Goal: Answer question/provide support: Share knowledge or assist other users

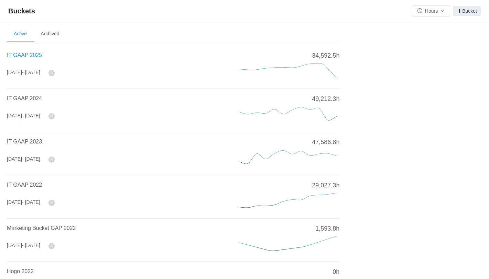
click at [30, 55] on span "IT GAAP 2025" at bounding box center [24, 55] width 35 height 6
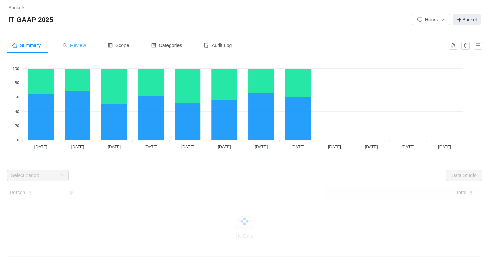
click at [66, 46] on icon "icon: search" at bounding box center [65, 45] width 5 height 5
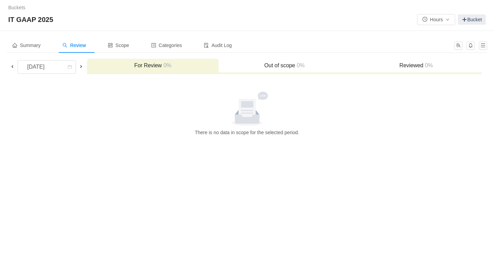
click at [13, 66] on span at bounding box center [13, 67] width 6 height 6
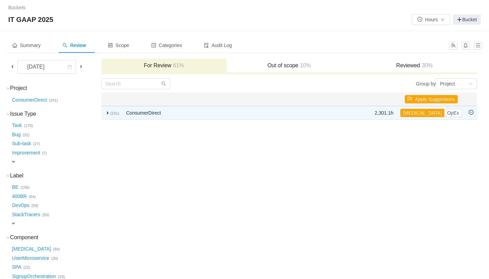
click at [414, 64] on h3 "Reviewed 30%" at bounding box center [414, 65] width 118 height 7
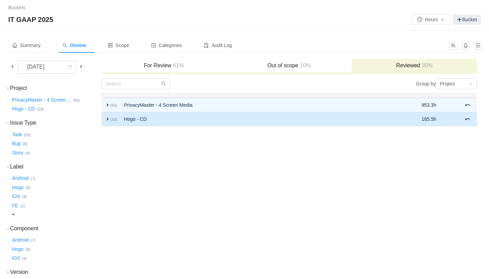
click at [106, 120] on span "expand" at bounding box center [108, 120] width 6 height 6
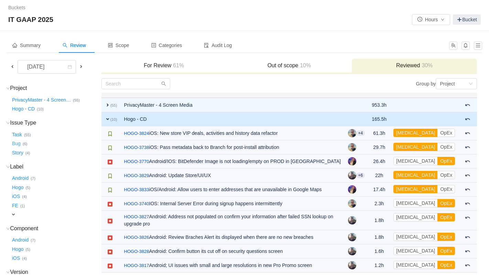
click at [17, 143] on button "Bug …" at bounding box center [17, 144] width 12 height 11
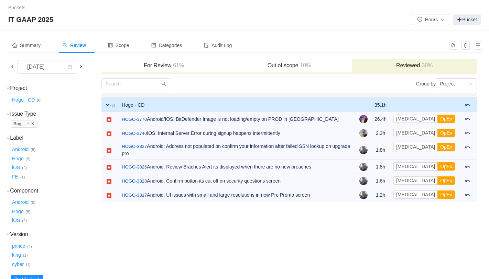
click at [35, 123] on span "Bug … 6" at bounding box center [24, 124] width 27 height 8
click at [33, 123] on icon "icon: close" at bounding box center [32, 123] width 2 height 2
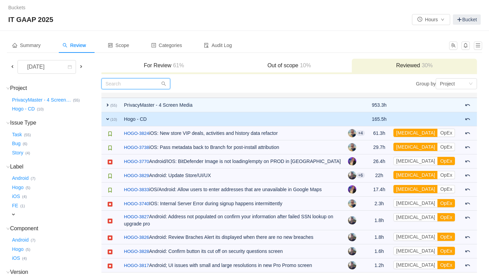
click at [146, 85] on input "text" at bounding box center [135, 83] width 69 height 11
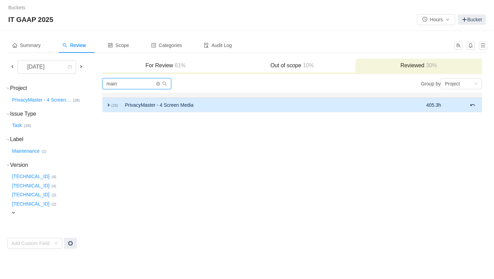
type input "main"
click at [110, 105] on span "expand" at bounding box center [109, 105] width 6 height 6
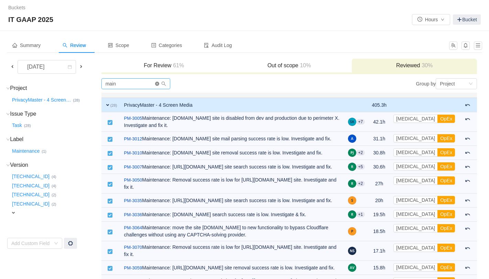
click at [157, 85] on icon "icon: close-circle" at bounding box center [157, 84] width 4 height 4
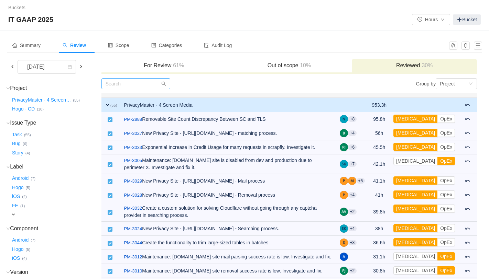
click at [108, 105] on span "expand" at bounding box center [108, 105] width 6 height 6
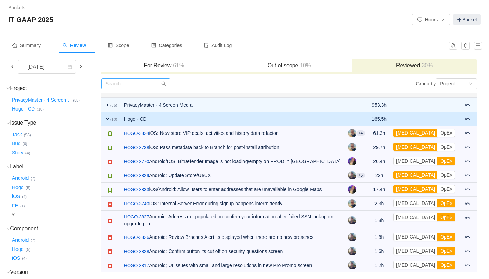
drag, startPoint x: 17, startPoint y: 143, endPoint x: 21, endPoint y: 142, distance: 3.8
click at [17, 143] on button "Bug …" at bounding box center [17, 144] width 12 height 11
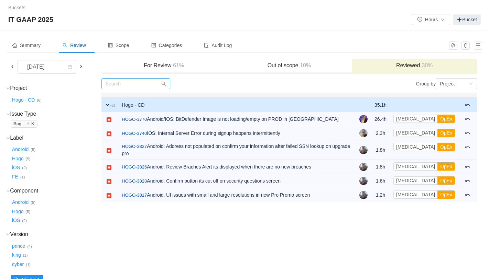
click at [31, 124] on icon "icon: close" at bounding box center [32, 123] width 3 height 3
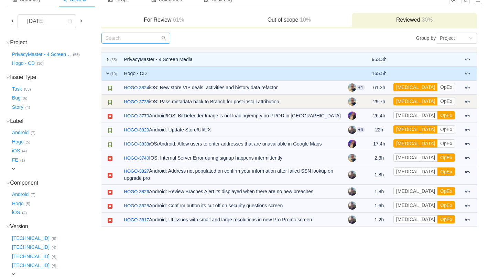
scroll to position [50, 0]
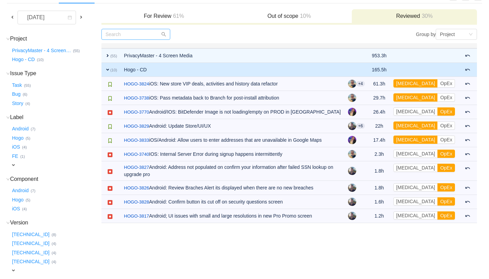
click at [106, 69] on span "expand" at bounding box center [108, 70] width 6 height 6
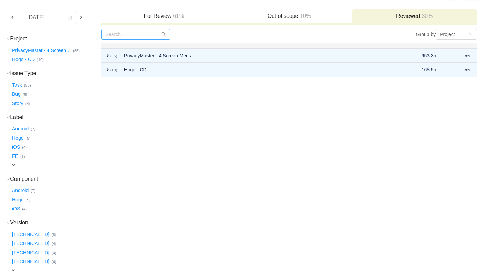
click at [12, 18] on span at bounding box center [13, 17] width 6 height 6
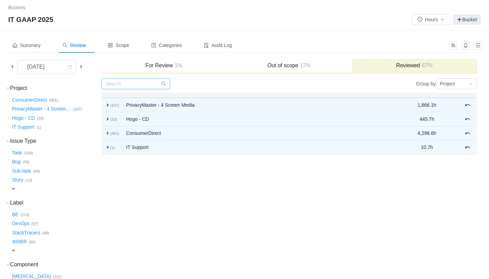
click at [13, 67] on span at bounding box center [13, 67] width 6 height 6
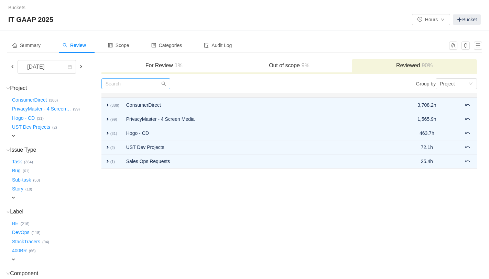
click at [80, 66] on span at bounding box center [81, 67] width 6 height 6
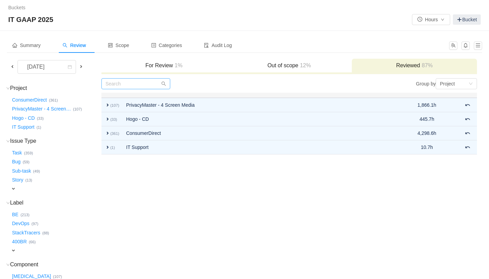
click at [80, 67] on span at bounding box center [81, 67] width 6 height 6
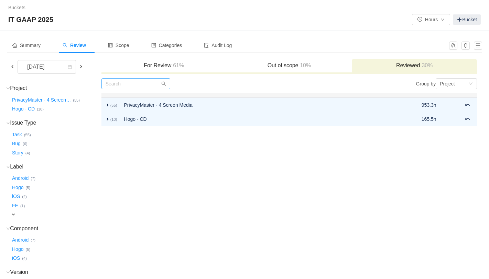
click at [288, 66] on h3 "Out of scope 10%" at bounding box center [289, 65] width 118 height 7
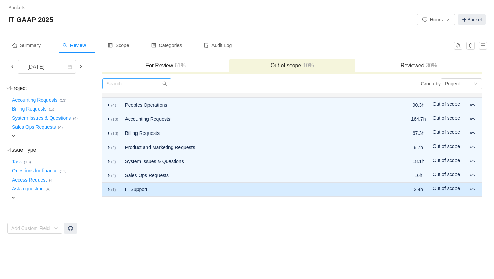
click at [109, 189] on span "expand" at bounding box center [109, 190] width 6 height 6
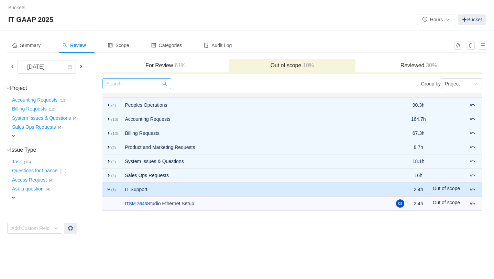
click at [108, 189] on span "expand" at bounding box center [109, 190] width 6 height 6
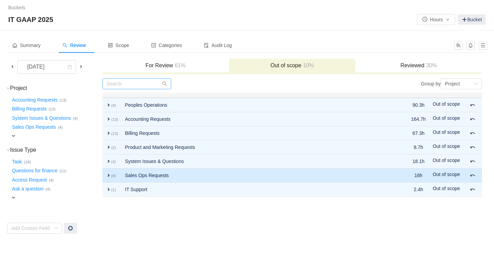
click at [109, 177] on span "expand" at bounding box center [109, 176] width 6 height 6
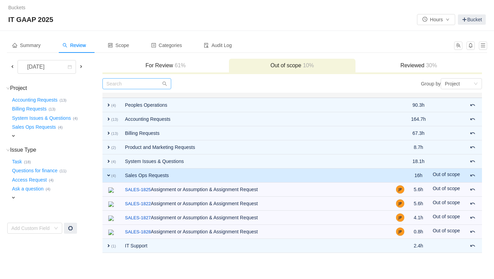
click at [110, 177] on span "expand" at bounding box center [109, 176] width 6 height 6
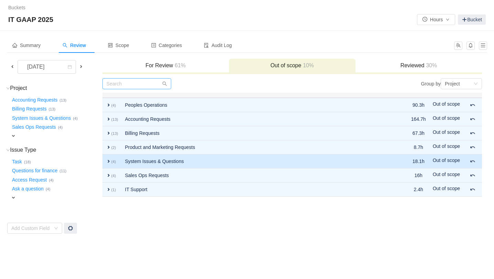
click at [110, 162] on span "expand" at bounding box center [109, 162] width 6 height 6
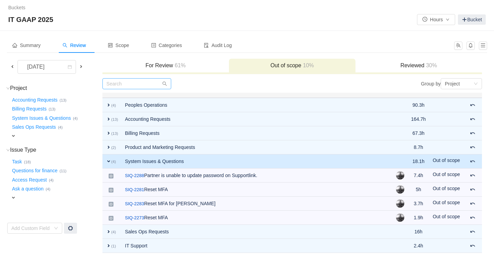
click at [110, 162] on span "expand" at bounding box center [109, 162] width 6 height 6
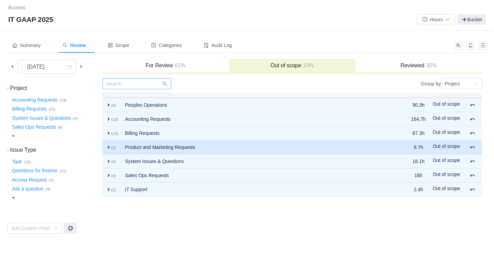
click at [110, 148] on span "expand" at bounding box center [109, 148] width 6 height 6
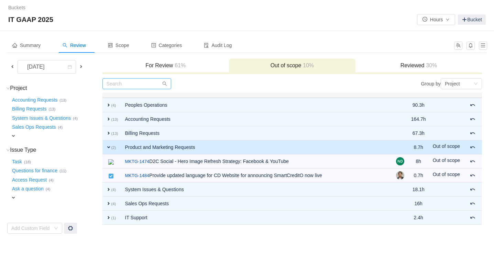
click at [110, 148] on span "expand" at bounding box center [109, 148] width 6 height 6
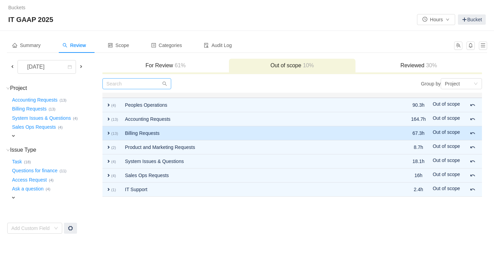
click at [109, 135] on span "expand" at bounding box center [109, 134] width 6 height 6
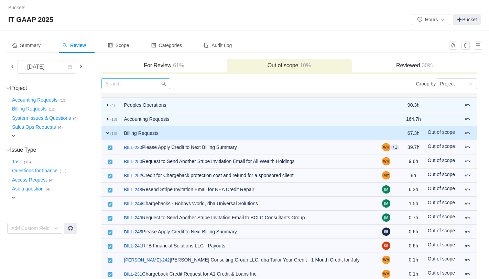
click at [109, 135] on span "expand" at bounding box center [108, 134] width 6 height 6
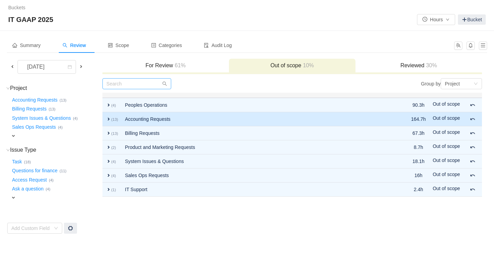
click at [110, 119] on span "expand" at bounding box center [109, 120] width 6 height 6
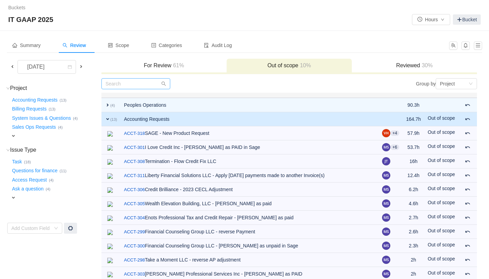
click at [110, 119] on span "expand" at bounding box center [108, 120] width 6 height 6
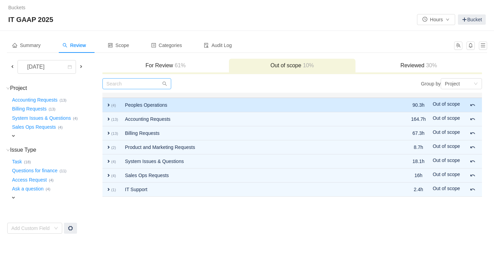
click at [107, 106] on span "expand" at bounding box center [109, 105] width 6 height 6
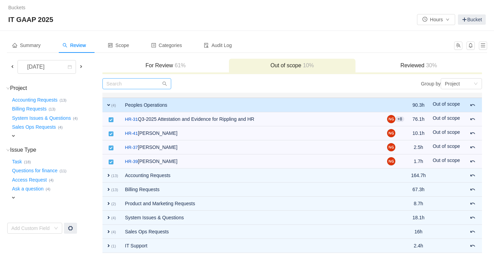
click at [108, 106] on span "expand" at bounding box center [109, 105] width 6 height 6
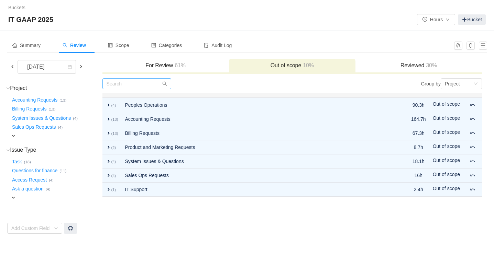
click at [154, 67] on h3 "For Review 61%" at bounding box center [166, 65] width 120 height 7
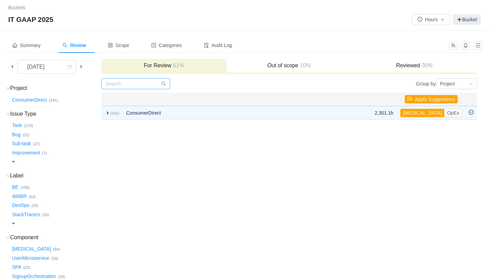
click at [434, 63] on h3 "Reviewed 30%" at bounding box center [414, 65] width 118 height 7
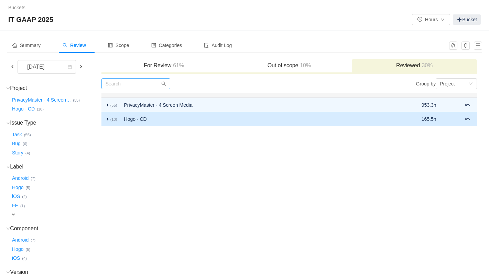
click at [107, 119] on span "expand" at bounding box center [108, 120] width 6 height 6
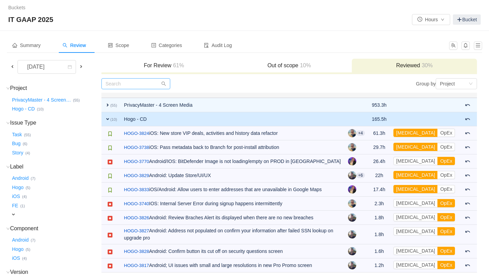
click at [108, 119] on span "expand" at bounding box center [108, 120] width 6 height 6
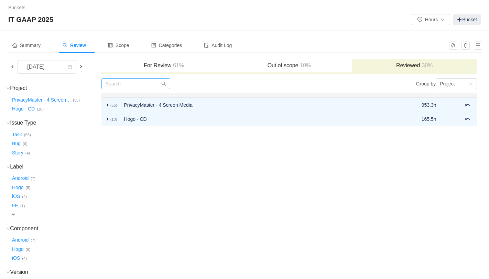
click at [283, 21] on div "IT GAAP 2025 Hours Bucket" at bounding box center [244, 19] width 472 height 11
click at [162, 66] on h3 "For Review 61%" at bounding box center [164, 65] width 118 height 7
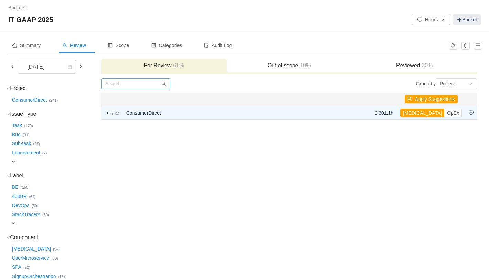
click at [11, 66] on span at bounding box center [13, 67] width 6 height 6
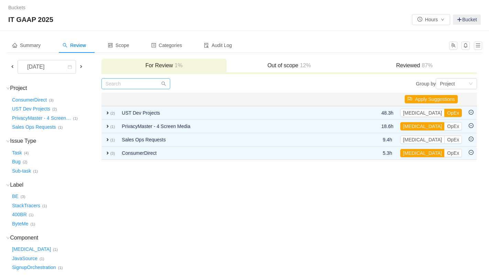
click at [422, 63] on span "87%" at bounding box center [426, 66] width 13 height 6
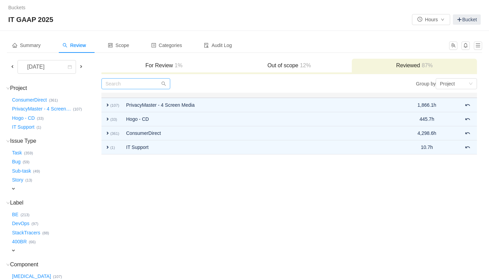
click at [83, 67] on span at bounding box center [81, 67] width 6 height 6
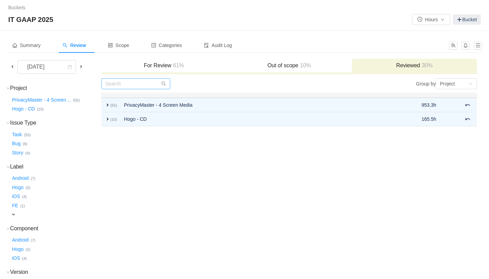
click at [173, 63] on span "61%" at bounding box center [177, 66] width 13 height 6
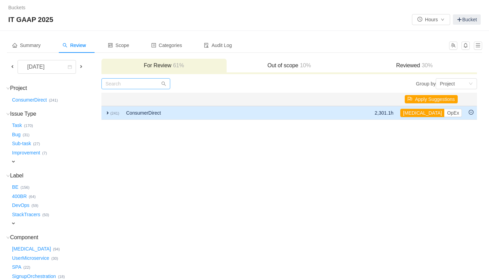
click at [107, 113] on span "expand" at bounding box center [108, 113] width 6 height 6
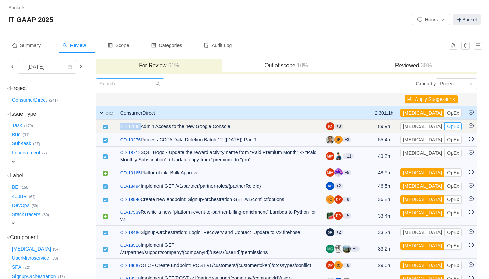
click at [444, 125] on button "OpEx" at bounding box center [453, 126] width 18 height 8
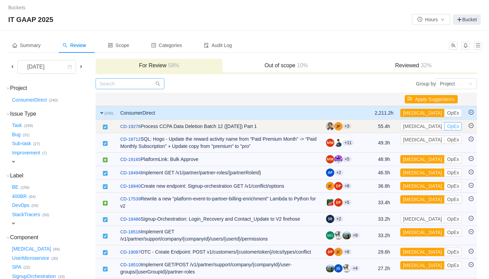
click at [444, 129] on button "OpEx" at bounding box center [453, 126] width 18 height 8
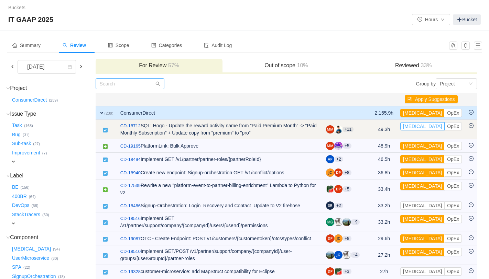
drag, startPoint x: 417, startPoint y: 127, endPoint x: 408, endPoint y: 123, distance: 9.7
click at [417, 127] on button "[MEDICAL_DATA]" at bounding box center [422, 126] width 44 height 8
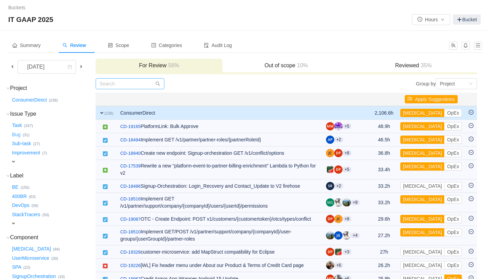
click at [15, 135] on button "Bug …" at bounding box center [17, 134] width 12 height 11
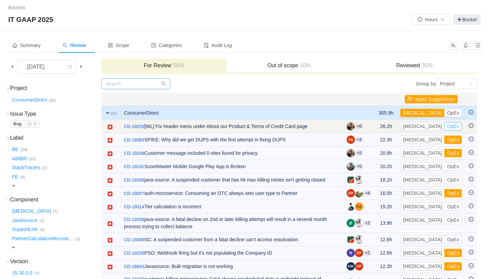
click at [444, 127] on button "OpEx" at bounding box center [453, 126] width 18 height 8
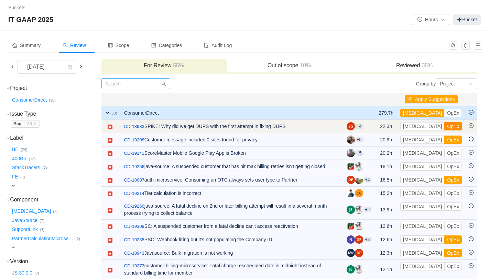
click at [444, 128] on button "OpEx" at bounding box center [453, 126] width 18 height 8
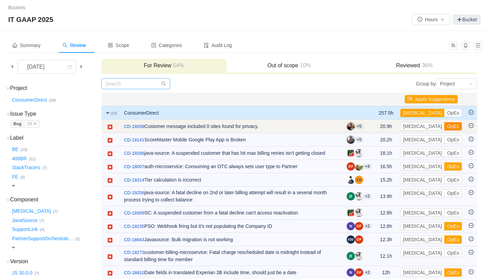
click at [444, 128] on button "OpEx" at bounding box center [453, 126] width 18 height 8
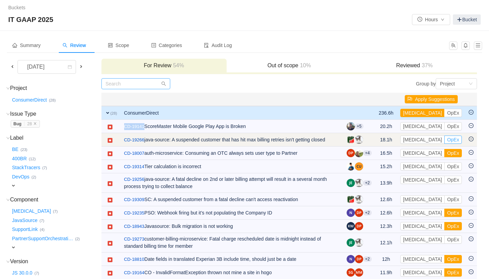
click at [444, 141] on button "OpEx" at bounding box center [453, 140] width 18 height 8
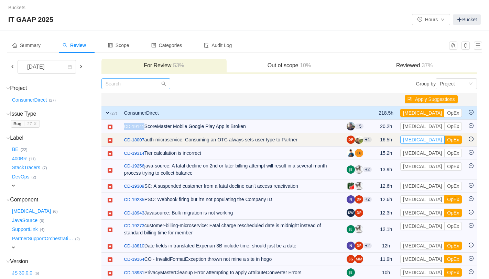
click at [418, 140] on button "[MEDICAL_DATA]" at bounding box center [422, 140] width 44 height 8
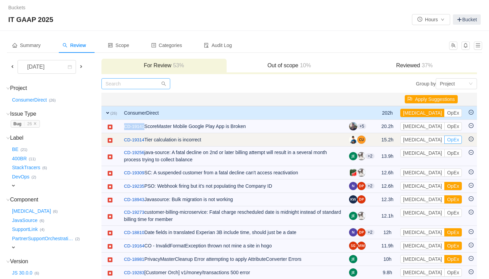
click at [444, 140] on button "OpEx" at bounding box center [453, 140] width 18 height 8
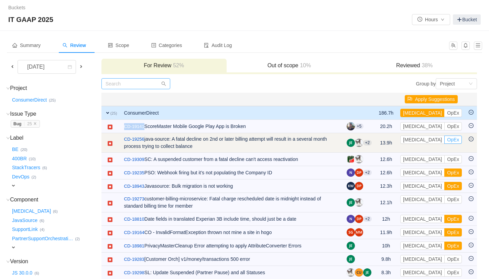
click at [444, 141] on button "OpEx" at bounding box center [453, 140] width 18 height 8
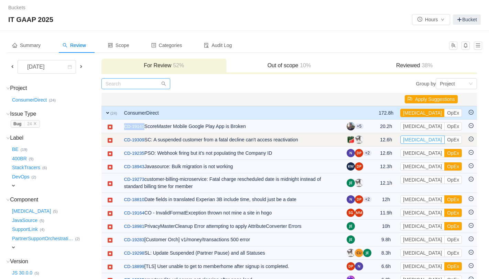
click at [420, 141] on button "[MEDICAL_DATA]" at bounding box center [422, 140] width 44 height 8
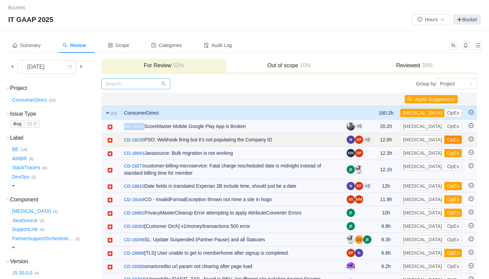
click at [444, 141] on button "OpEx" at bounding box center [453, 140] width 18 height 8
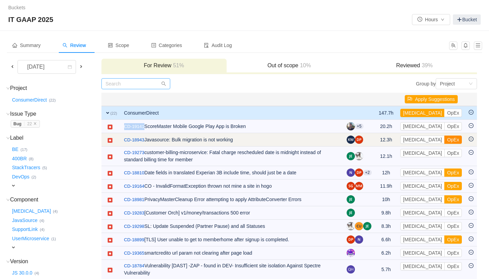
click at [444, 141] on button "OpEx" at bounding box center [453, 140] width 18 height 8
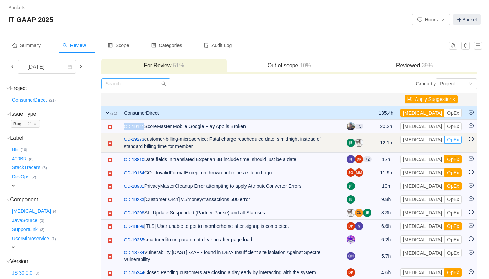
click at [444, 141] on button "OpEx" at bounding box center [453, 140] width 18 height 8
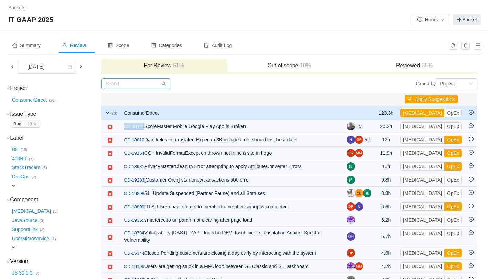
click at [444, 141] on button "OpEx" at bounding box center [453, 140] width 18 height 8
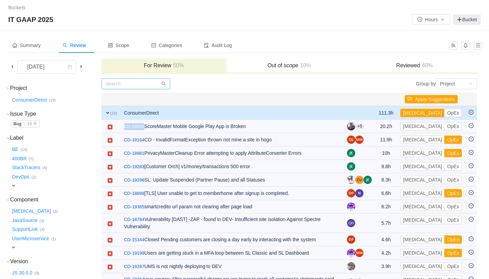
click at [444, 141] on button "OpEx" at bounding box center [453, 140] width 18 height 8
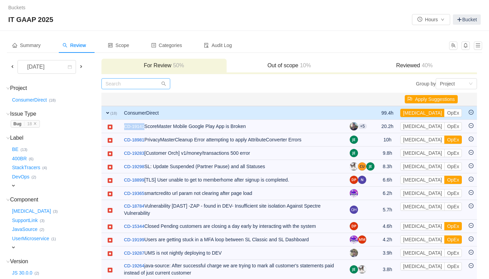
click at [444, 141] on button "OpEx" at bounding box center [453, 140] width 18 height 8
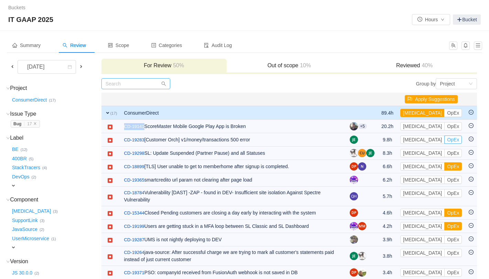
click at [444, 141] on button "OpEx" at bounding box center [453, 140] width 18 height 8
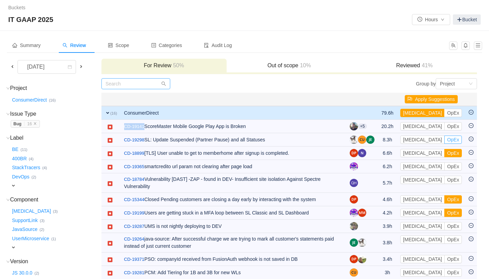
click at [444, 141] on button "OpEx" at bounding box center [453, 140] width 18 height 8
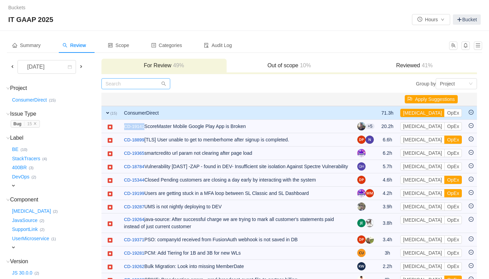
click at [444, 141] on button "OpEx" at bounding box center [453, 140] width 18 height 8
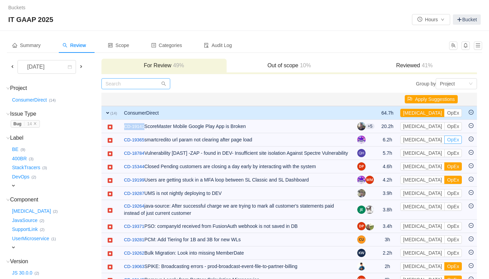
click at [444, 141] on button "OpEx" at bounding box center [453, 140] width 18 height 8
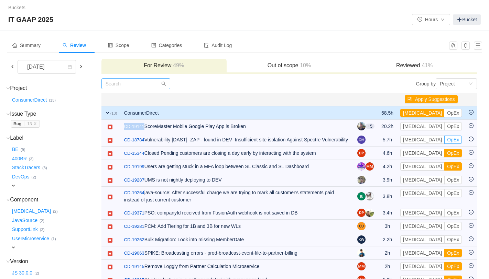
click at [444, 141] on button "OpEx" at bounding box center [453, 140] width 18 height 8
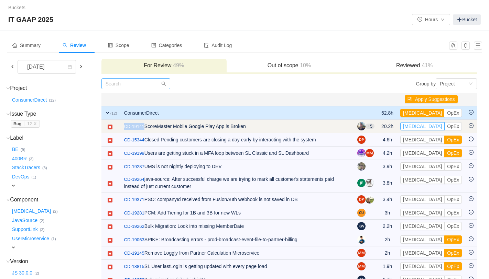
click at [419, 128] on button "[MEDICAL_DATA]" at bounding box center [422, 126] width 44 height 8
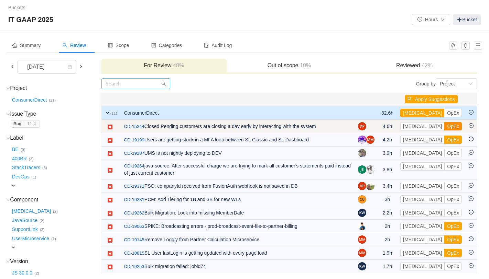
click at [444, 126] on button "OpEx" at bounding box center [453, 126] width 18 height 8
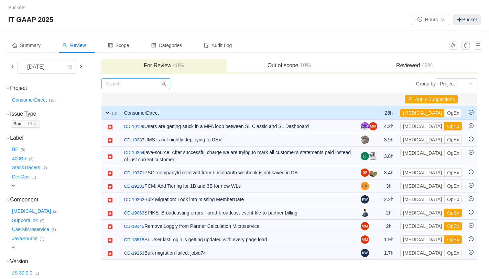
click at [444, 126] on button "OpEx" at bounding box center [453, 126] width 18 height 8
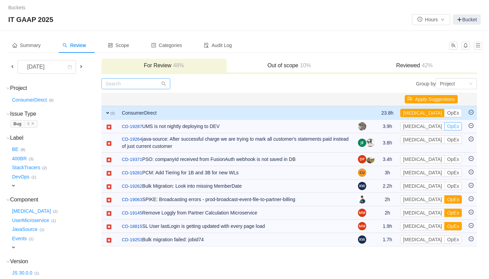
click at [444, 126] on button "OpEx" at bounding box center [453, 126] width 18 height 8
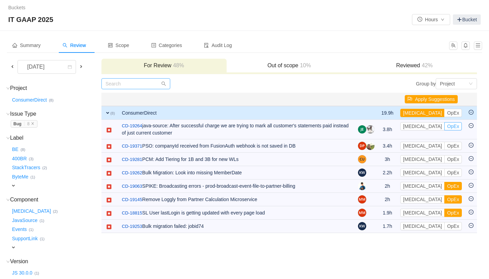
click at [444, 126] on button "OpEx" at bounding box center [453, 126] width 18 height 8
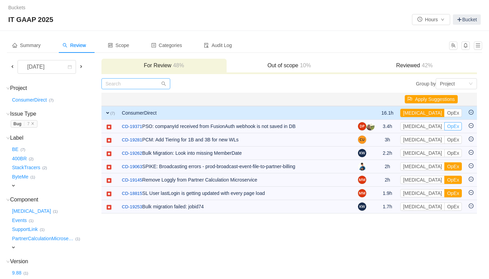
click at [444, 126] on button "OpEx" at bounding box center [453, 126] width 18 height 8
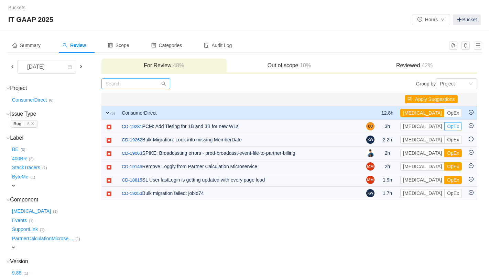
click at [444, 126] on button "OpEx" at bounding box center [453, 126] width 18 height 8
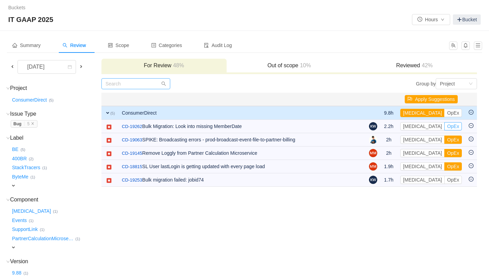
click at [444, 126] on button "OpEx" at bounding box center [453, 126] width 18 height 8
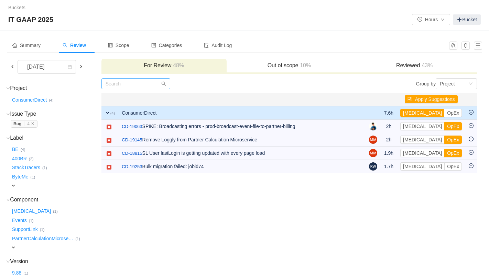
click at [444, 126] on button "OpEx" at bounding box center [453, 126] width 18 height 8
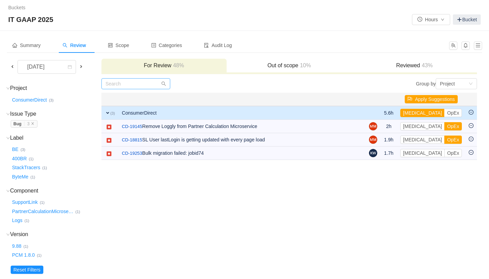
click at [444, 126] on button "OpEx" at bounding box center [453, 126] width 18 height 8
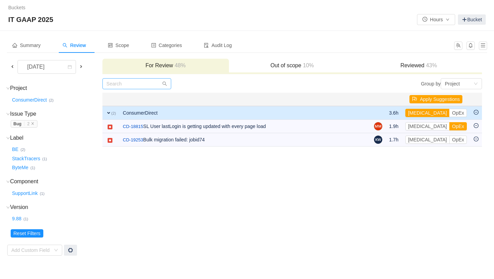
click at [449, 126] on button "OpEx" at bounding box center [458, 126] width 18 height 8
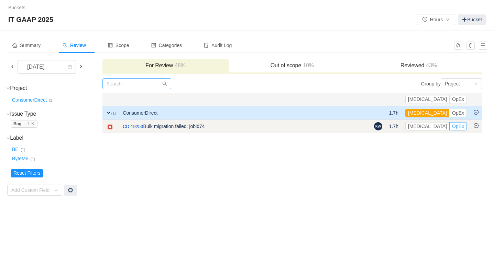
click at [456, 127] on button "OpEx" at bounding box center [458, 126] width 18 height 8
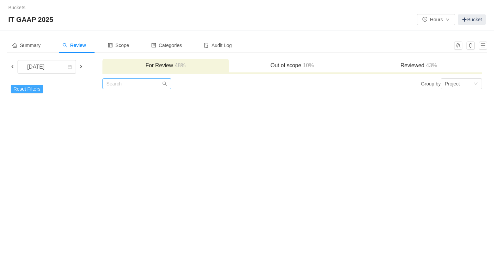
click at [38, 92] on button "Reset Filters" at bounding box center [27, 89] width 33 height 8
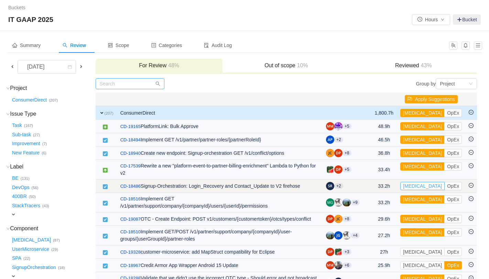
click at [416, 187] on button "[MEDICAL_DATA]" at bounding box center [422, 186] width 44 height 8
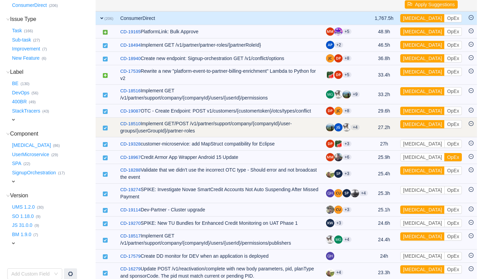
scroll to position [95, 0]
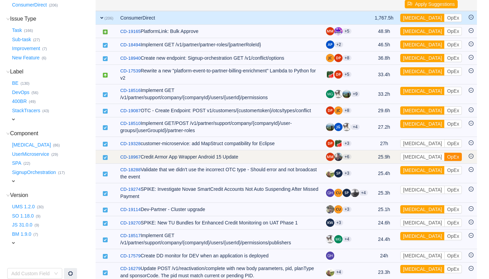
click at [444, 157] on button "OpEx" at bounding box center [453, 157] width 18 height 8
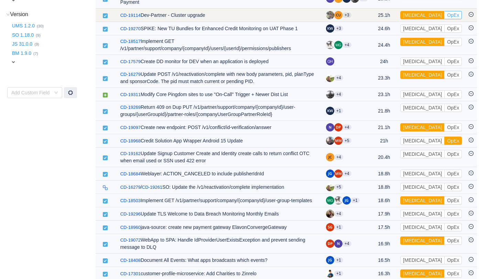
scroll to position [277, 0]
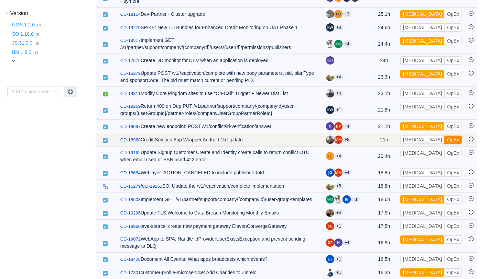
click at [444, 144] on button "OpEx" at bounding box center [453, 140] width 18 height 8
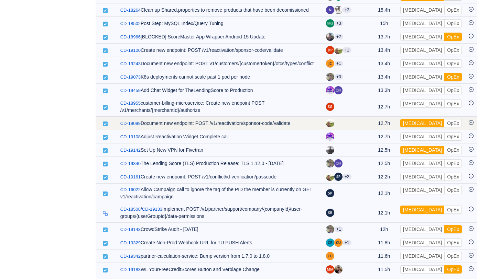
scroll to position [629, 0]
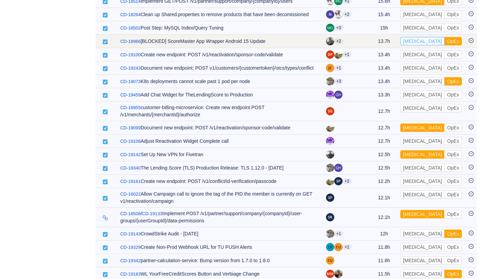
click at [421, 45] on button "[MEDICAL_DATA]" at bounding box center [422, 41] width 44 height 8
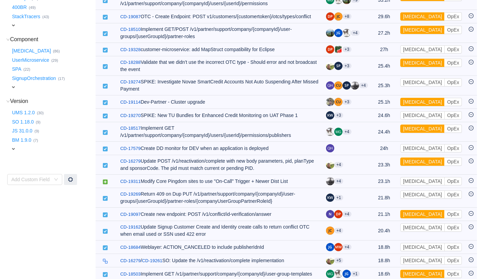
scroll to position [37, 0]
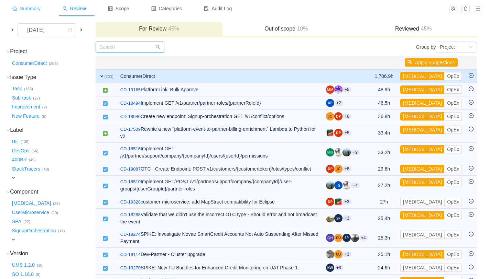
click at [31, 8] on span "Summary" at bounding box center [26, 9] width 28 height 6
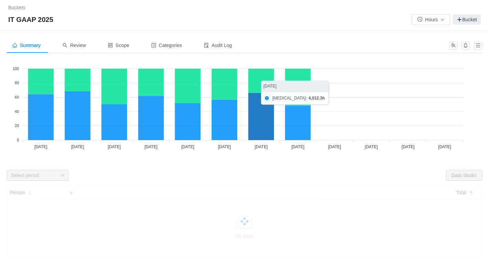
click at [256, 124] on icon at bounding box center [261, 116] width 26 height 47
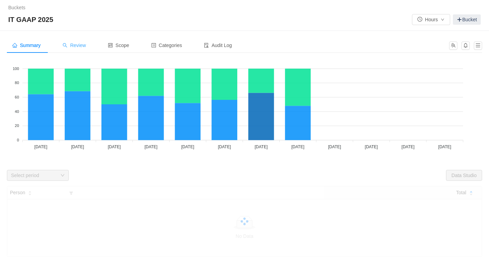
click at [84, 46] on span "Review" at bounding box center [74, 46] width 23 height 6
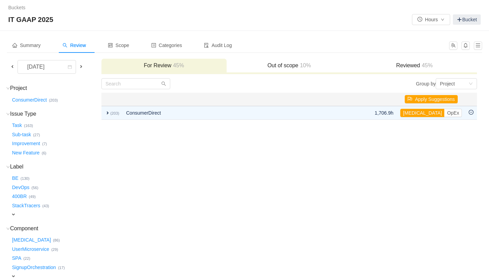
click at [12, 67] on span at bounding box center [13, 67] width 6 height 6
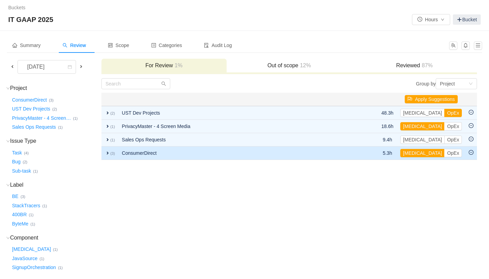
click at [107, 153] on span "expand" at bounding box center [108, 154] width 6 height 6
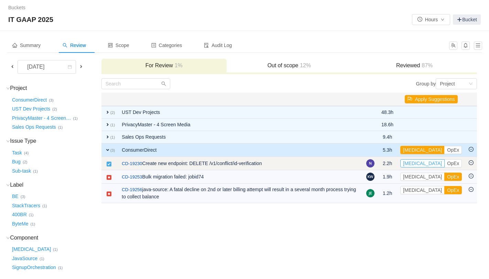
click at [418, 165] on button "[MEDICAL_DATA]" at bounding box center [422, 164] width 44 height 8
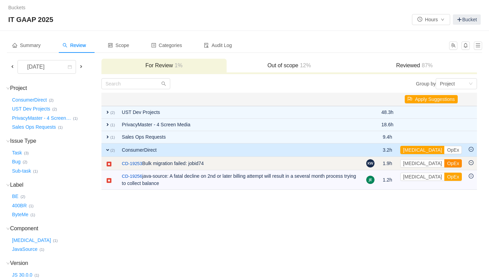
click at [444, 166] on button "OpEx" at bounding box center [453, 164] width 18 height 8
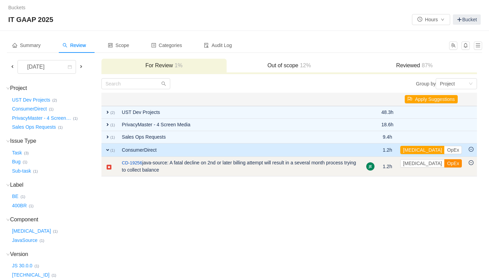
click at [444, 164] on button "OpEx" at bounding box center [453, 164] width 18 height 8
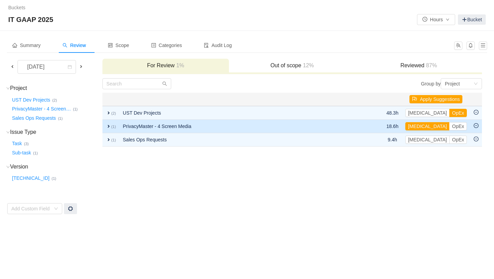
click at [109, 127] on span "expand" at bounding box center [109, 127] width 6 height 6
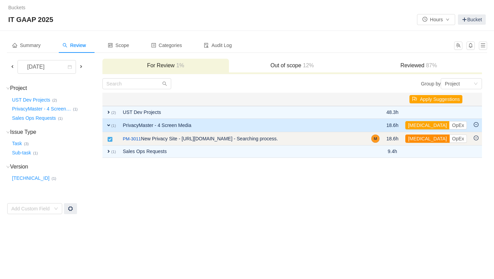
click at [420, 139] on button "[MEDICAL_DATA]" at bounding box center [427, 139] width 44 height 8
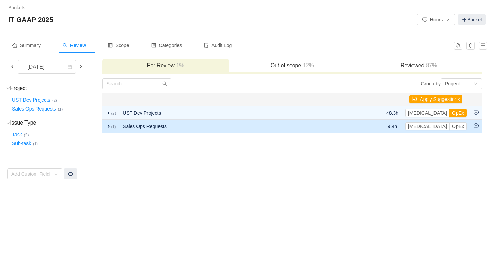
click at [110, 127] on span "expand" at bounding box center [109, 127] width 6 height 6
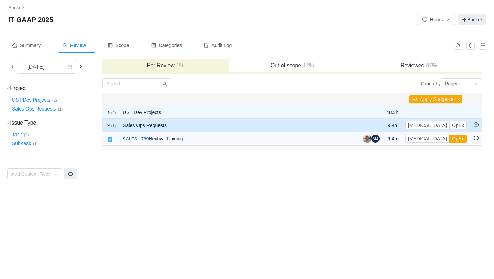
click at [327, 173] on td "Group by Project You will see tickets here after they were marked as out of sco…" at bounding box center [292, 129] width 380 height 102
click at [108, 124] on span "expand" at bounding box center [109, 126] width 6 height 6
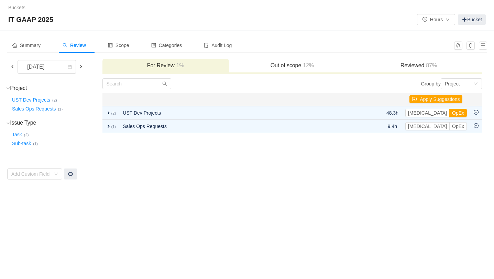
drag, startPoint x: 476, startPoint y: 126, endPoint x: 471, endPoint y: 126, distance: 5.2
click at [476, 126] on icon "icon: minus-circle" at bounding box center [476, 125] width 2 height 0
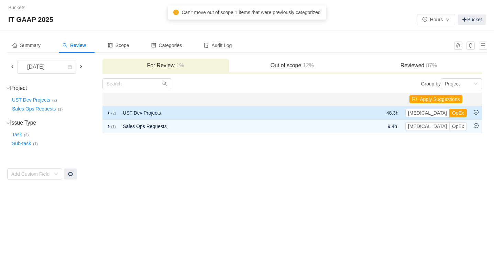
click at [108, 112] on span "expand" at bounding box center [109, 113] width 6 height 6
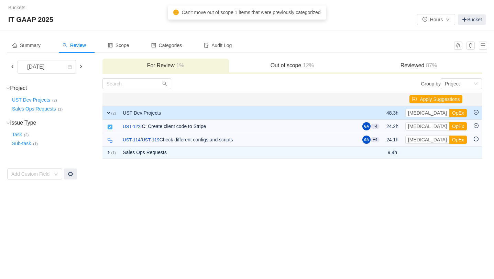
click at [107, 112] on span "expand" at bounding box center [109, 113] width 6 height 6
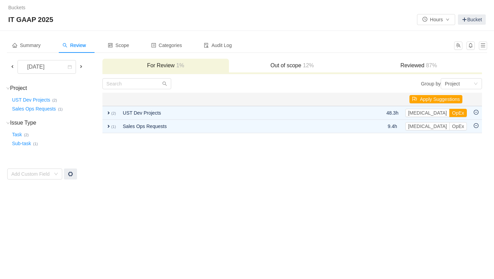
click at [410, 66] on h3 "Reviewed 87%" at bounding box center [419, 65] width 120 height 7
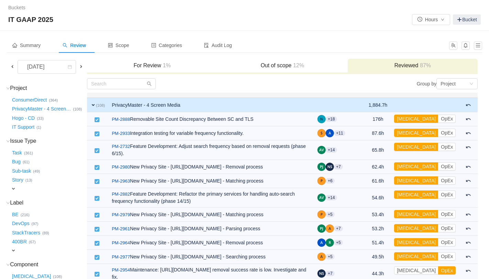
click at [96, 105] on span "expand" at bounding box center [93, 105] width 6 height 6
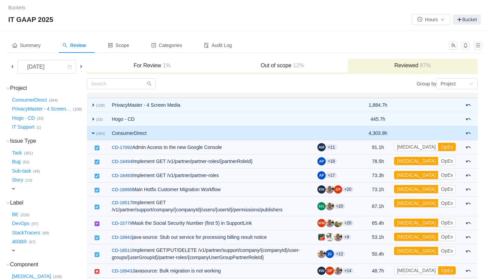
click at [96, 133] on span "expand" at bounding box center [93, 134] width 6 height 6
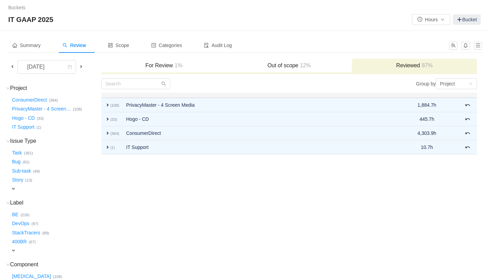
click at [328, 195] on td "Group by Project You will see tickets here after they were marked as out of sco…" at bounding box center [289, 244] width 376 height 333
click at [112, 63] on h3 "For Review 1%" at bounding box center [164, 65] width 118 height 7
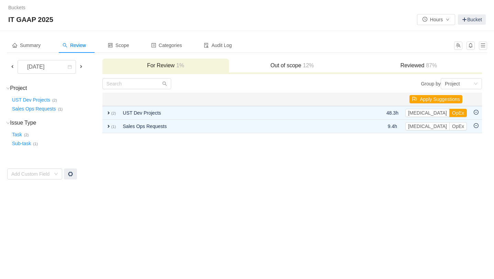
click at [401, 66] on h3 "Reviewed 87%" at bounding box center [419, 65] width 120 height 7
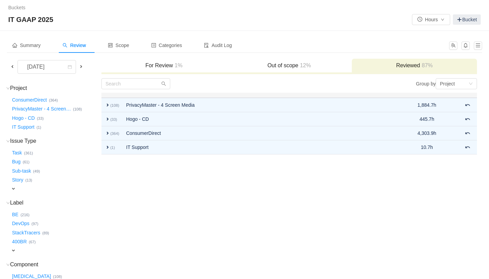
click at [13, 66] on span at bounding box center [13, 67] width 6 height 6
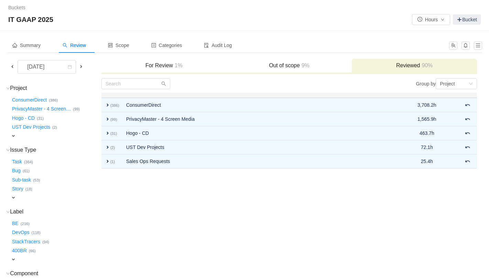
click at [81, 65] on span at bounding box center [81, 67] width 6 height 6
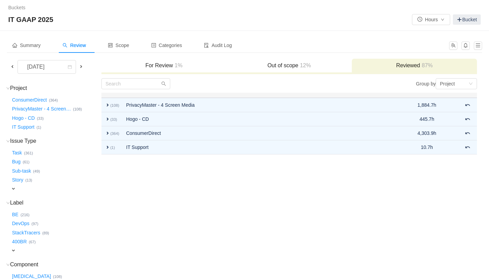
click at [81, 68] on span at bounding box center [81, 67] width 6 height 6
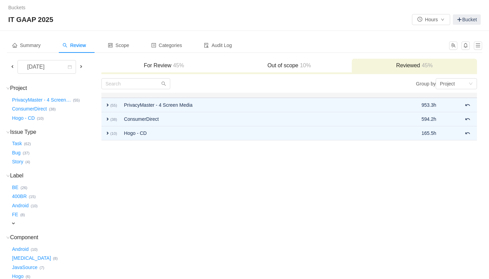
click at [179, 66] on span "45%" at bounding box center [177, 66] width 13 height 6
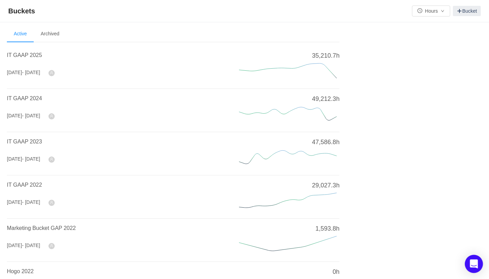
click at [476, 263] on icon "Open Intercom Messenger" at bounding box center [474, 264] width 8 height 9
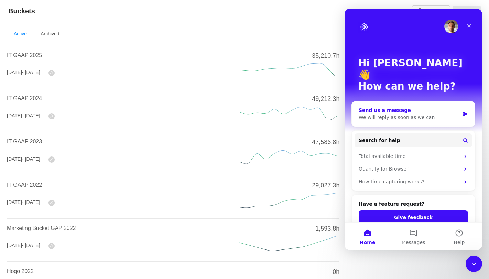
click at [418, 114] on div "We will reply as soon as we can" at bounding box center [409, 117] width 101 height 7
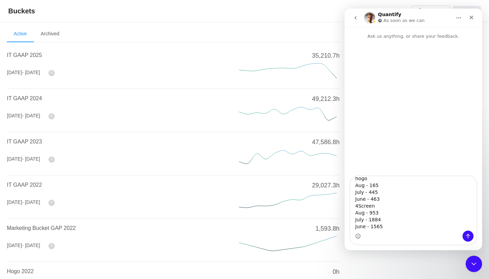
scroll to position [107, 0]
click at [355, 187] on textarea "Hello - I am seeing a large drop in expected hours for 3 projects for August He…" at bounding box center [413, 204] width 126 height 54
click at [354, 212] on textarea "Hello - I am seeing a large drop in expected hours for 3 projects for August He…" at bounding box center [413, 204] width 126 height 54
click at [370, 185] on textarea "Hello - I am seeing a large drop in expected hours for 3 projects for August He…" at bounding box center [413, 204] width 126 height 54
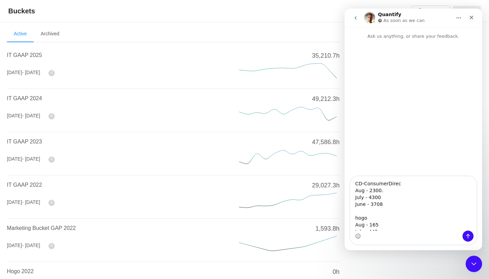
type textarea "Hello - I am seeing a large drop in expected hours for 3 projects for August He…"
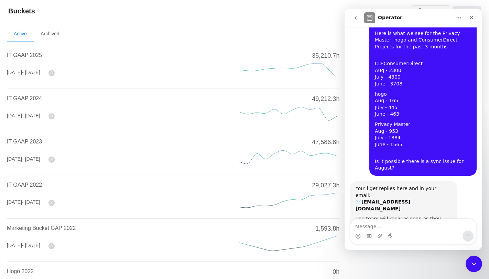
scroll to position [47, 0]
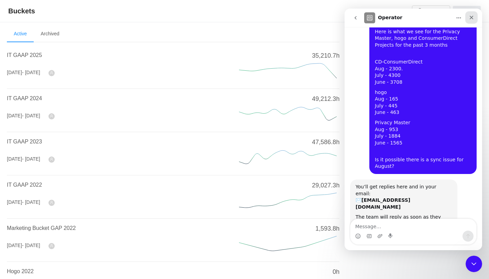
click at [475, 19] on div "Close" at bounding box center [471, 17] width 12 height 12
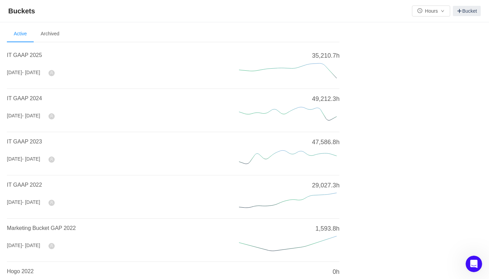
click at [301, 15] on div "Buckets Hours Bucket" at bounding box center [244, 11] width 472 height 11
click at [25, 57] on span "IT GAAP 2025" at bounding box center [24, 55] width 35 height 6
